Goal: Check status: Check status

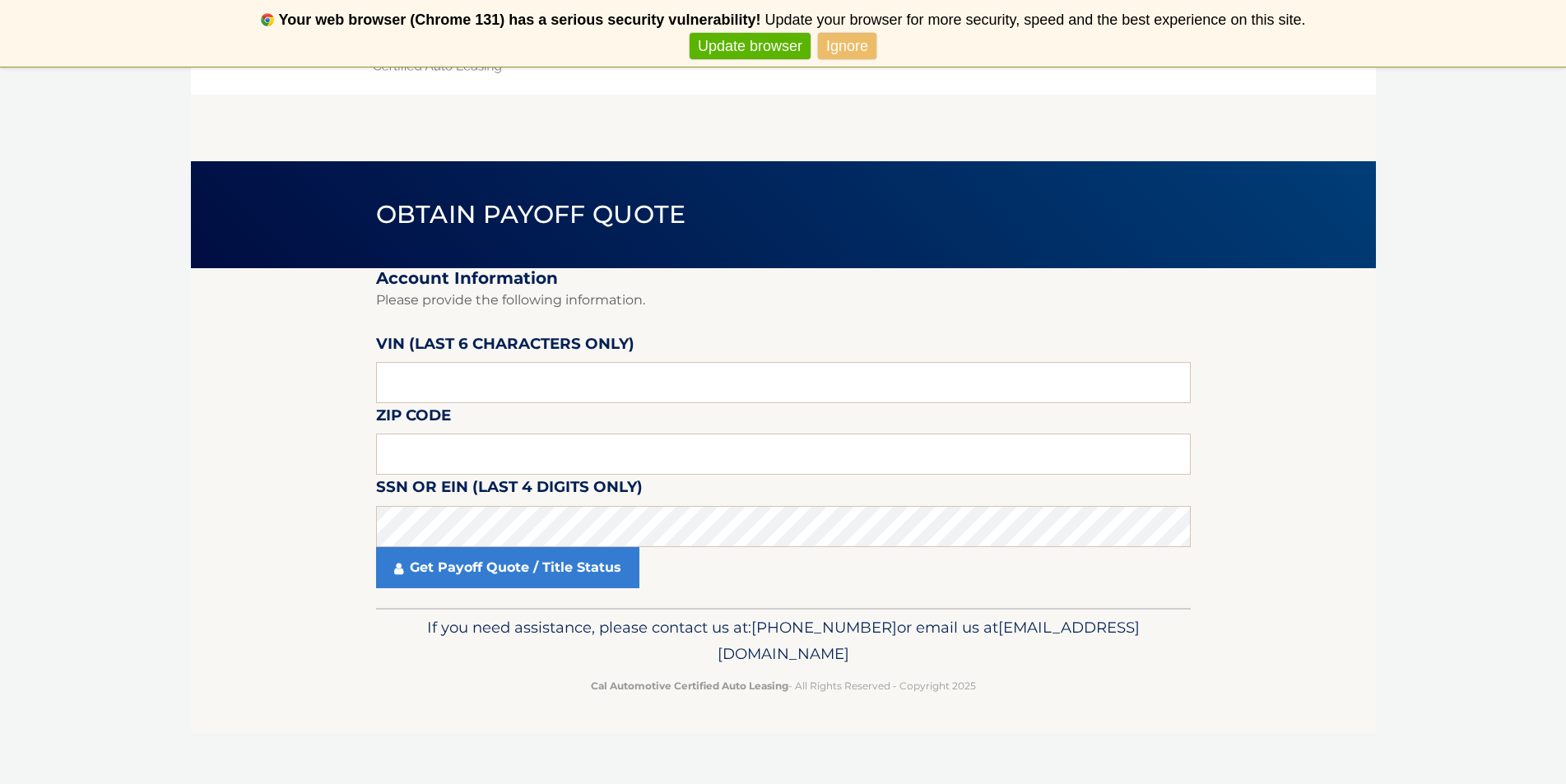
click at [451, 432] on label "Zip Code" at bounding box center [414, 418] width 75 height 31
click at [460, 452] on input "text" at bounding box center [783, 453] width 815 height 41
type input "11714"
click at [428, 388] on input "text" at bounding box center [783, 382] width 815 height 41
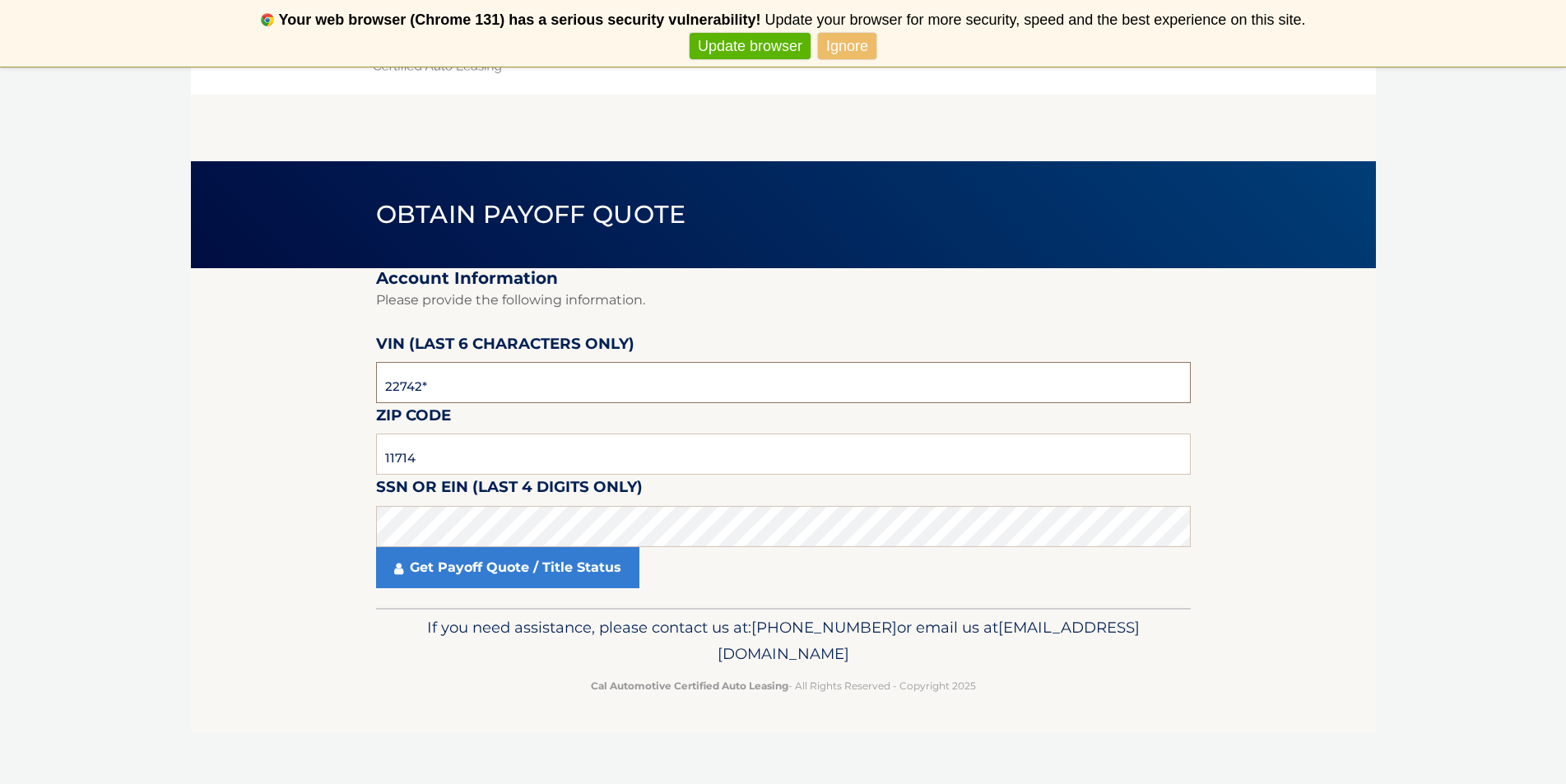
type input "227429"
click at [481, 570] on link "Get Payoff Quote / Title Status" at bounding box center [508, 567] width 263 height 41
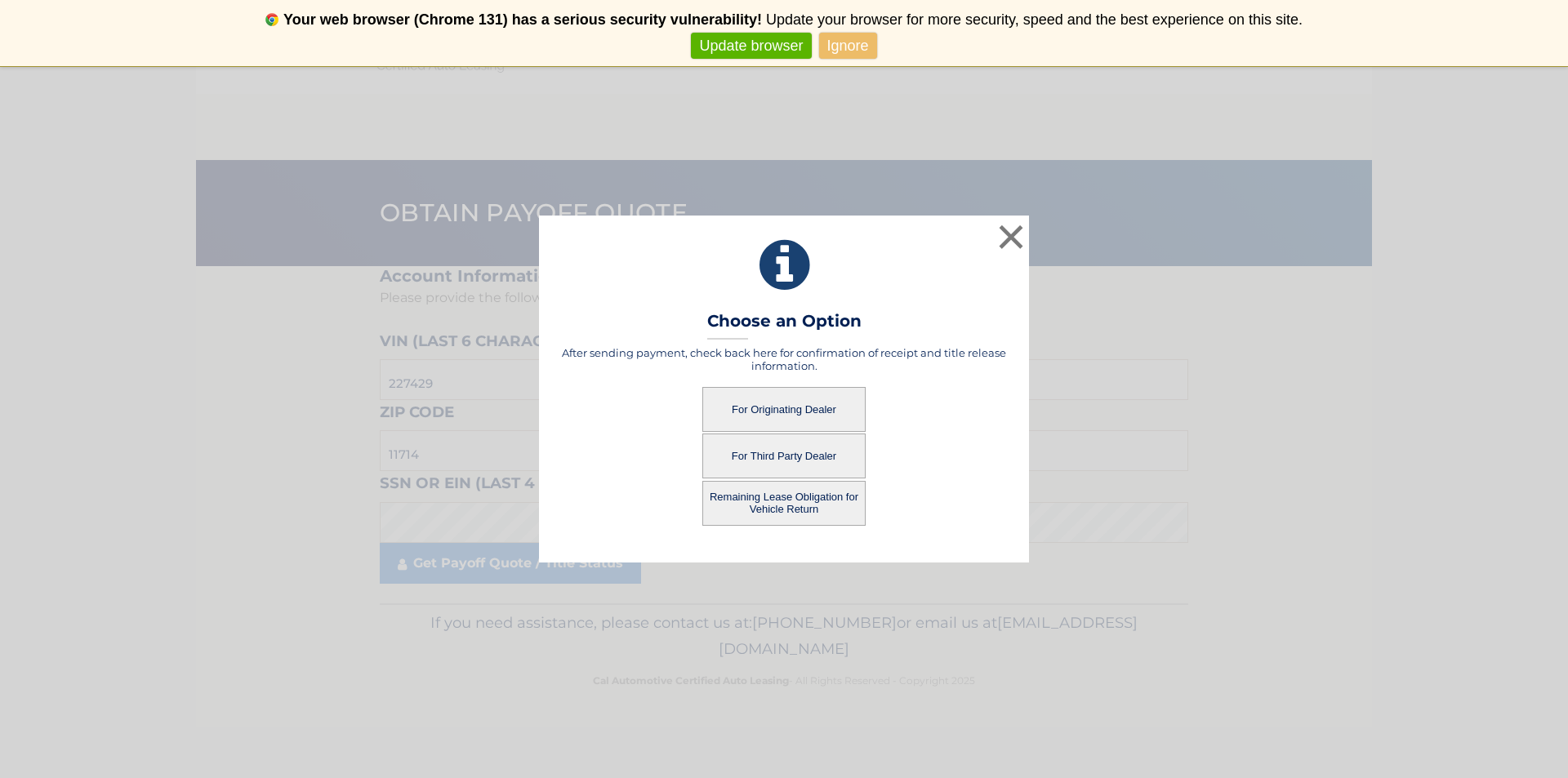
click at [809, 404] on button "For Originating Dealer" at bounding box center [784, 410] width 163 height 45
click at [760, 406] on button "For Originating Dealer" at bounding box center [784, 410] width 163 height 45
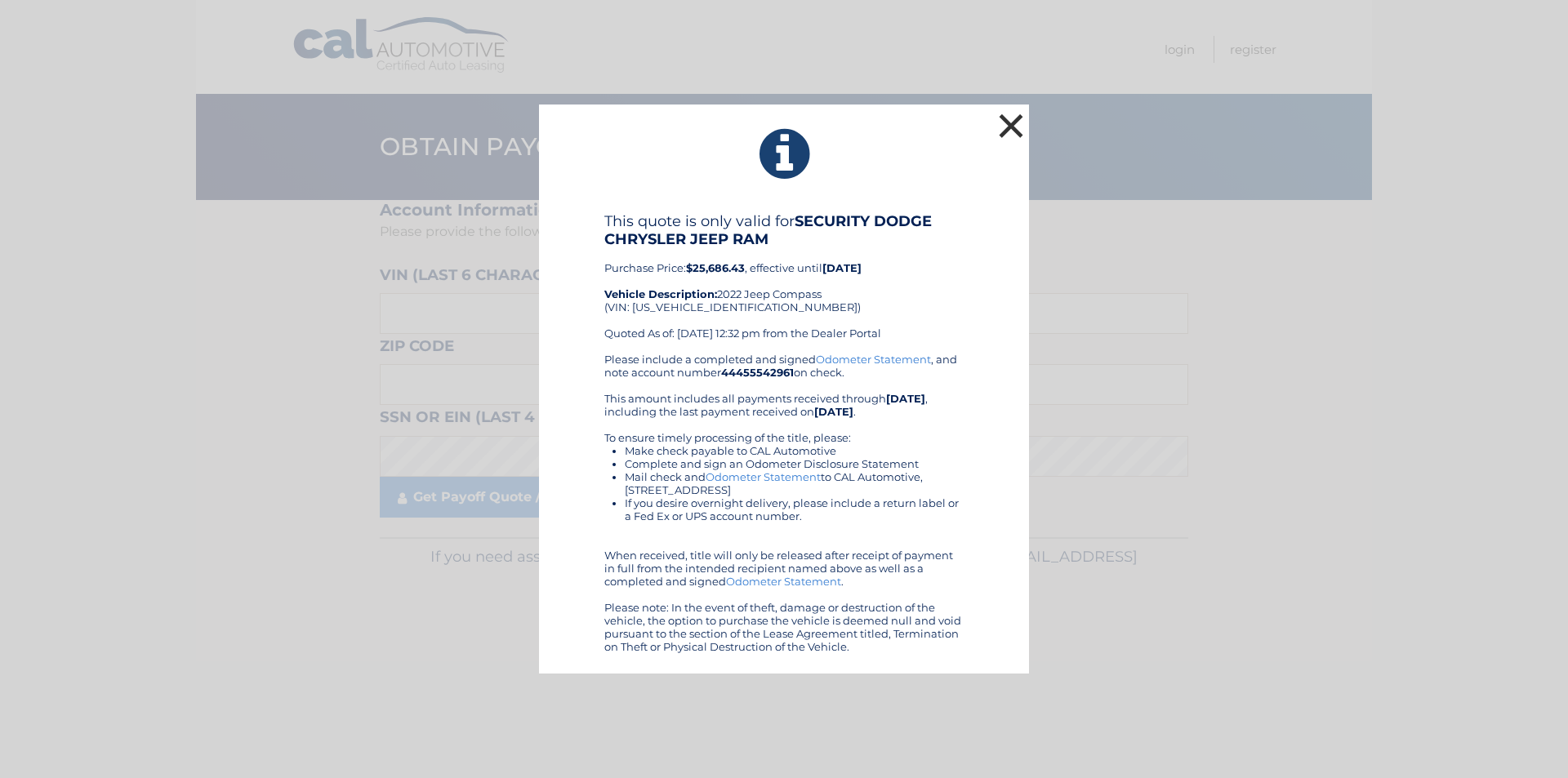
click at [1009, 128] on button "×" at bounding box center [1011, 126] width 33 height 33
